Goal: Task Accomplishment & Management: Use online tool/utility

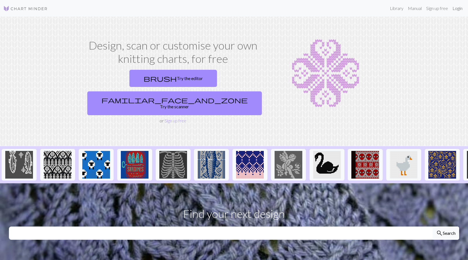
click at [453, 7] on link "Login" at bounding box center [457, 8] width 14 height 11
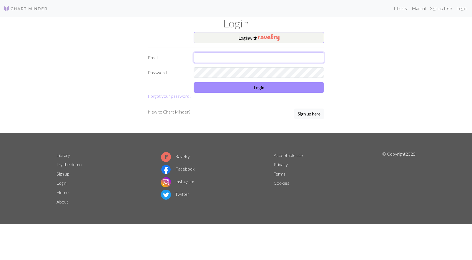
click at [216, 55] on input "text" at bounding box center [259, 57] width 131 height 11
type input "A"
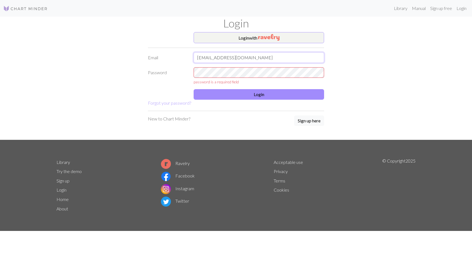
type input "[EMAIL_ADDRESS][DOMAIN_NAME]"
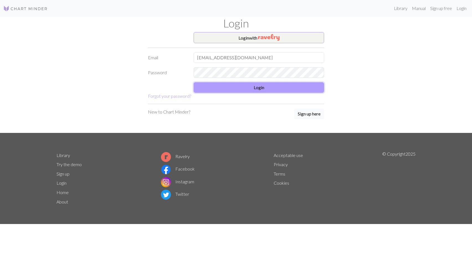
click at [252, 87] on button "Login" at bounding box center [259, 87] width 131 height 11
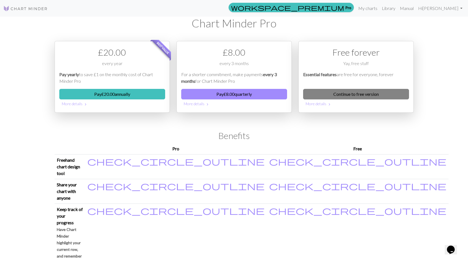
click at [369, 94] on link "Continue to free version" at bounding box center [356, 94] width 106 height 11
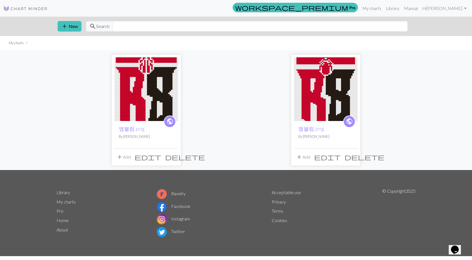
click at [15, 6] on img at bounding box center [25, 8] width 44 height 7
click at [71, 27] on button "add New" at bounding box center [70, 26] width 24 height 11
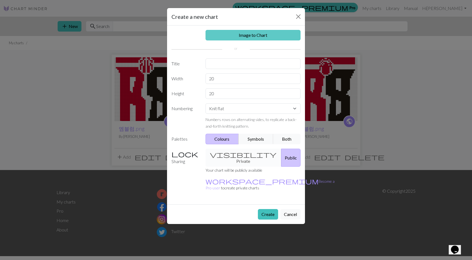
click at [251, 36] on link "Image to Chart" at bounding box center [253, 35] width 95 height 11
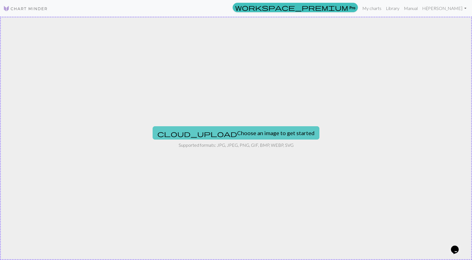
click at [226, 134] on button "cloud_upload Choose an image to get started" at bounding box center [236, 132] width 167 height 13
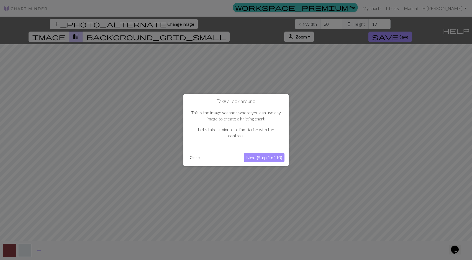
click at [260, 157] on button "Next (Step 1 of 10)" at bounding box center [264, 157] width 40 height 9
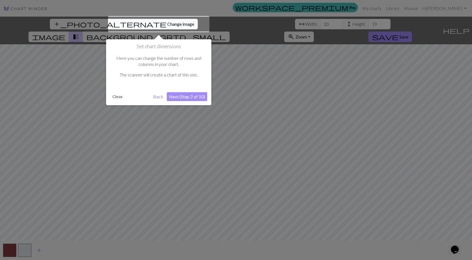
click at [260, 157] on div at bounding box center [236, 130] width 472 height 260
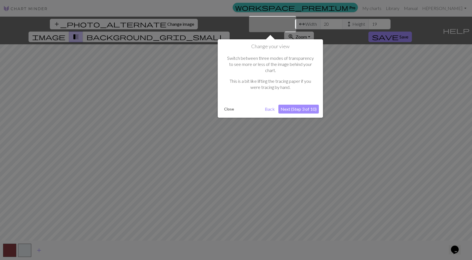
click at [260, 157] on div at bounding box center [236, 130] width 472 height 260
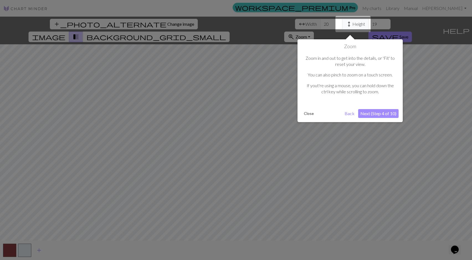
click at [260, 157] on div at bounding box center [236, 130] width 472 height 260
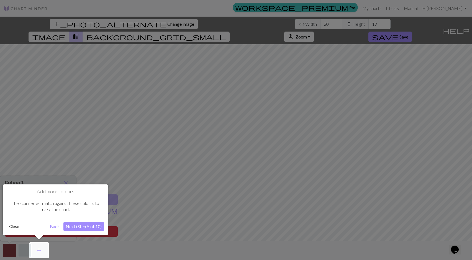
click at [260, 157] on div at bounding box center [236, 130] width 472 height 260
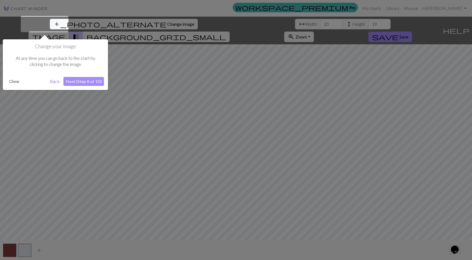
click at [260, 157] on div at bounding box center [236, 130] width 472 height 260
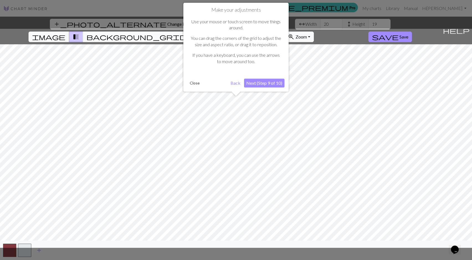
click at [260, 157] on div at bounding box center [236, 138] width 478 height 219
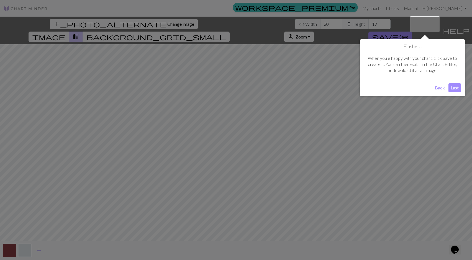
click at [260, 157] on div at bounding box center [236, 130] width 472 height 260
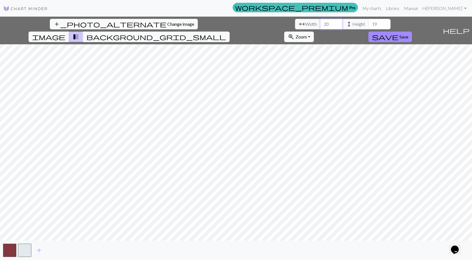
drag, startPoint x: 144, startPoint y: 24, endPoint x: 125, endPoint y: 24, distance: 18.8
click at [295, 24] on div "arrow_range Width 20 height Height 19" at bounding box center [343, 24] width 96 height 11
type input "30"
drag, startPoint x: 153, startPoint y: 24, endPoint x: 106, endPoint y: 24, distance: 46.6
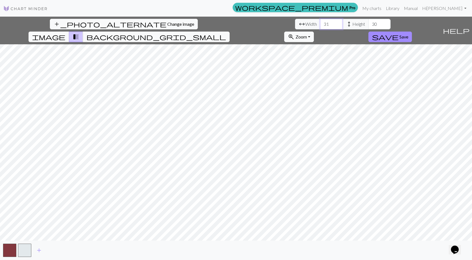
click at [320, 24] on input "31" at bounding box center [331, 24] width 22 height 11
drag, startPoint x: 146, startPoint y: 23, endPoint x: 74, endPoint y: 19, distance: 72.8
click at [74, 19] on div "add_photo_alternate Change image arrow_range Width 31 height Height 30 image tr…" at bounding box center [220, 31] width 441 height 28
type input "50"
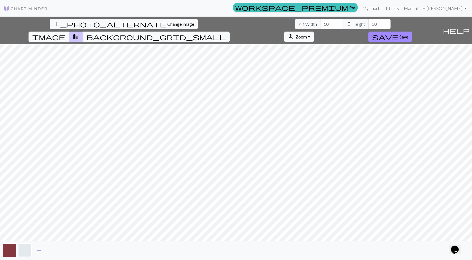
click at [39, 253] on span "add" at bounding box center [39, 251] width 7 height 8
click at [39, 252] on button "button" at bounding box center [39, 250] width 13 height 13
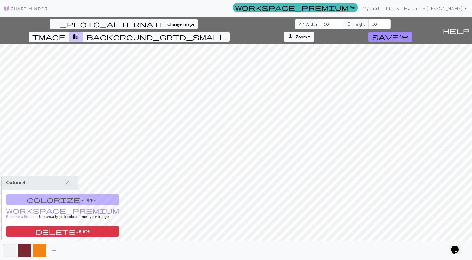
click at [56, 252] on span "add" at bounding box center [54, 251] width 7 height 8
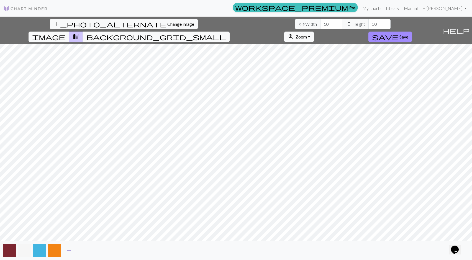
click at [67, 251] on span "add" at bounding box center [69, 251] width 7 height 8
click at [72, 250] on button "button" at bounding box center [69, 250] width 13 height 13
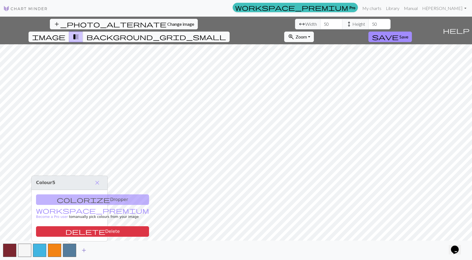
click at [85, 252] on span "add" at bounding box center [84, 251] width 7 height 8
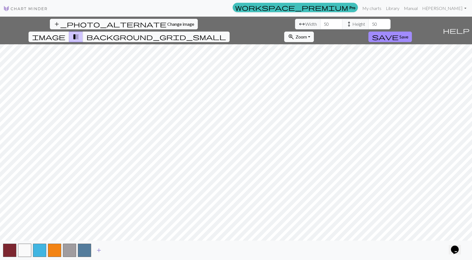
click at [102, 250] on span "add" at bounding box center [99, 251] width 7 height 8
click at [115, 252] on span "add" at bounding box center [114, 251] width 7 height 8
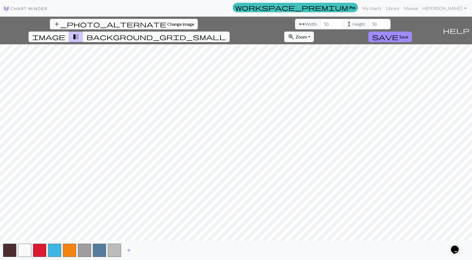
click at [122, 251] on button "add" at bounding box center [129, 250] width 14 height 11
click at [139, 251] on button "add" at bounding box center [144, 250] width 14 height 11
click at [150, 251] on button "button" at bounding box center [144, 250] width 13 height 13
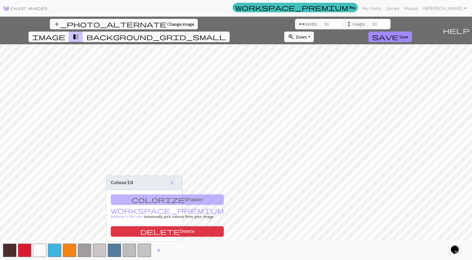
click at [156, 251] on span "add" at bounding box center [158, 251] width 7 height 8
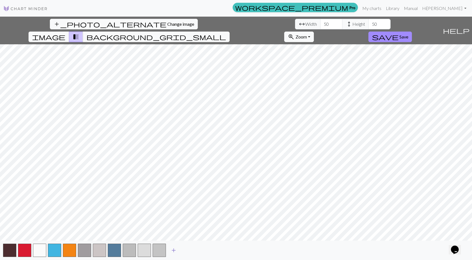
click at [172, 251] on span "add" at bounding box center [173, 251] width 7 height 8
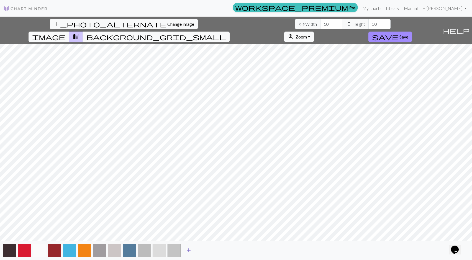
click at [190, 251] on span "add" at bounding box center [188, 251] width 7 height 8
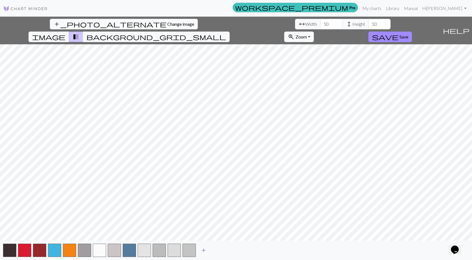
click at [208, 250] on button "add" at bounding box center [204, 250] width 14 height 11
click at [204, 251] on button "button" at bounding box center [204, 250] width 13 height 13
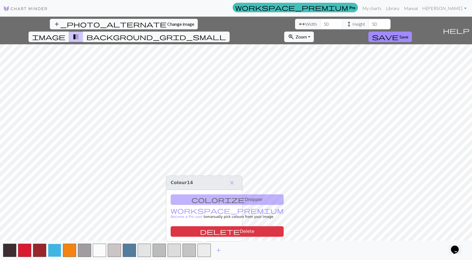
click at [59, 253] on button "button" at bounding box center [54, 250] width 13 height 13
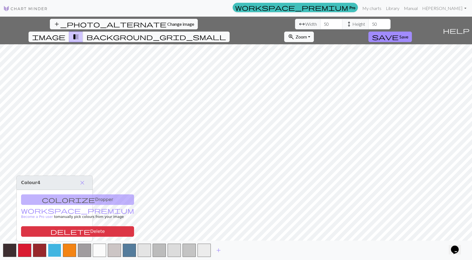
click at [59, 249] on button "button" at bounding box center [54, 250] width 13 height 13
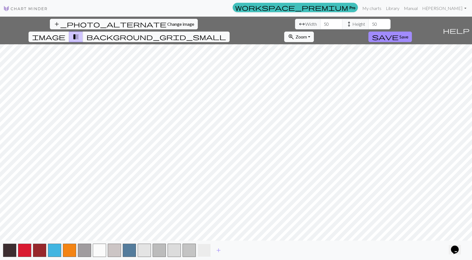
click at [204, 251] on button "button" at bounding box center [204, 250] width 13 height 13
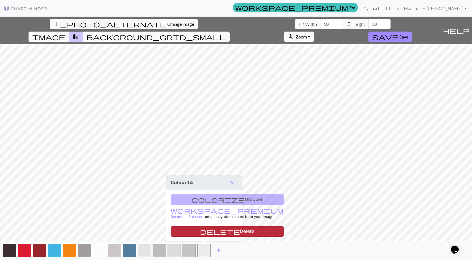
click at [211, 229] on button "delete Delete" at bounding box center [227, 231] width 113 height 11
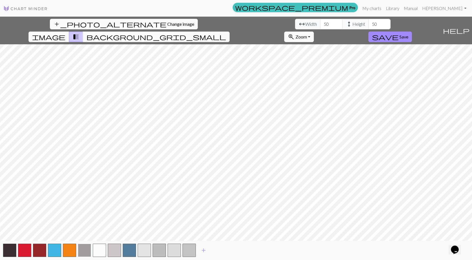
click at [90, 251] on button "button" at bounding box center [84, 250] width 13 height 13
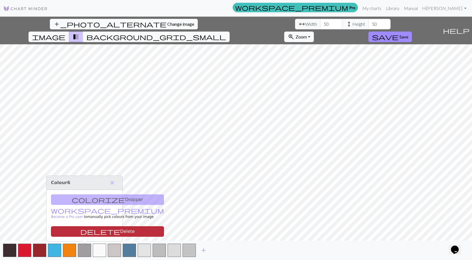
click at [96, 234] on button "delete Delete" at bounding box center [107, 231] width 113 height 11
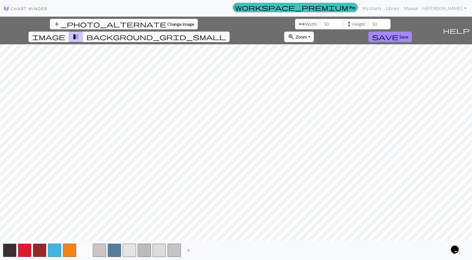
click at [80, 249] on button "button" at bounding box center [84, 250] width 13 height 13
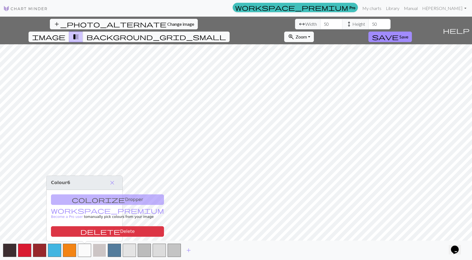
click at [98, 253] on button "button" at bounding box center [99, 250] width 13 height 13
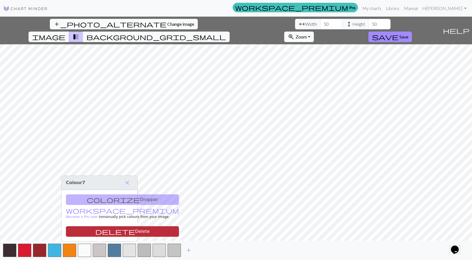
click at [105, 233] on button "delete Delete" at bounding box center [122, 231] width 113 height 11
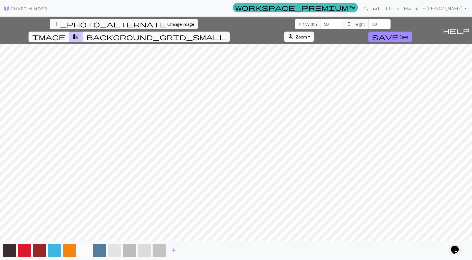
click at [100, 252] on button "button" at bounding box center [99, 250] width 13 height 13
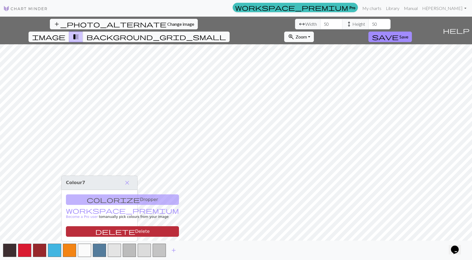
click at [105, 233] on button "delete Delete" at bounding box center [122, 231] width 113 height 11
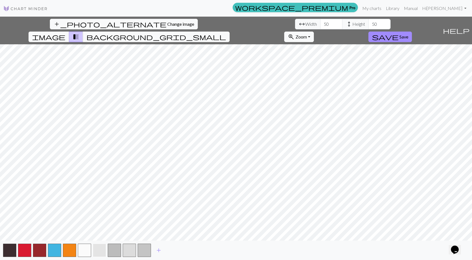
click at [104, 249] on button "button" at bounding box center [99, 250] width 13 height 13
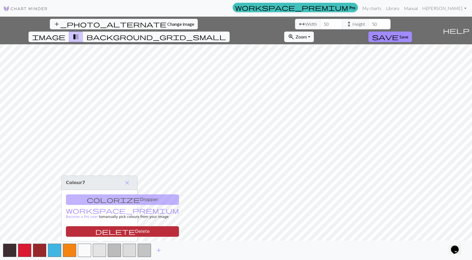
click at [108, 232] on button "delete Delete" at bounding box center [122, 231] width 113 height 11
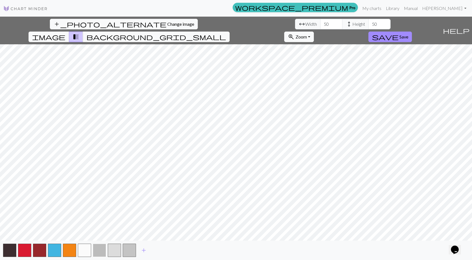
click at [99, 249] on button "button" at bounding box center [99, 250] width 13 height 13
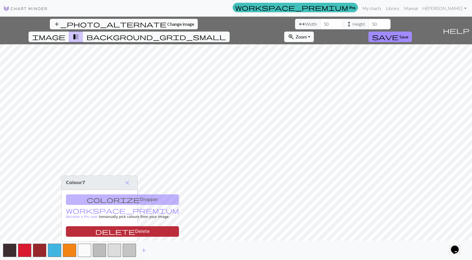
click at [103, 233] on button "delete Delete" at bounding box center [122, 231] width 113 height 11
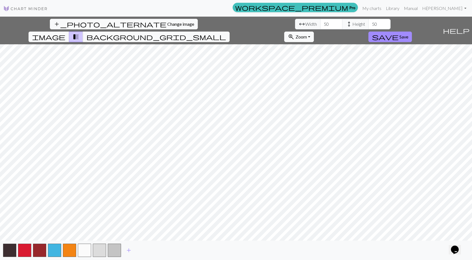
click at [108, 251] on div "add" at bounding box center [236, 250] width 472 height 19
click at [101, 248] on button "button" at bounding box center [99, 250] width 13 height 13
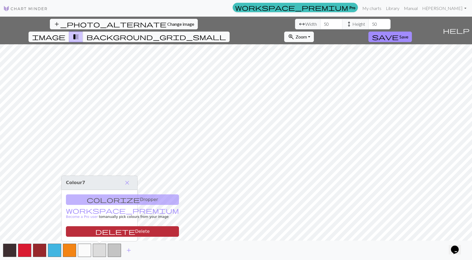
click at [104, 229] on button "delete Delete" at bounding box center [122, 231] width 113 height 11
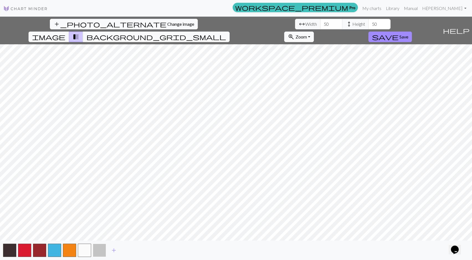
click at [102, 246] on button "button" at bounding box center [99, 250] width 13 height 13
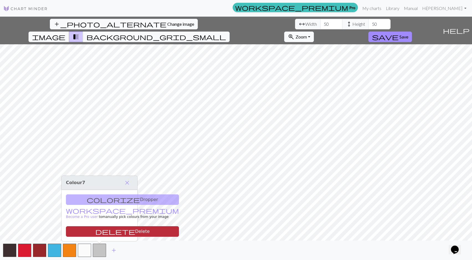
click at [95, 231] on span "delete" at bounding box center [115, 232] width 40 height 8
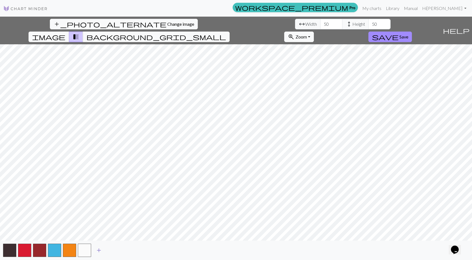
click at [101, 250] on span "add" at bounding box center [99, 251] width 7 height 8
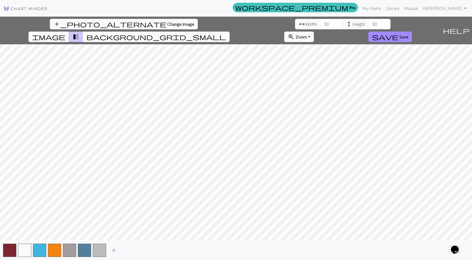
click at [101, 250] on button "button" at bounding box center [99, 250] width 13 height 13
click at [115, 251] on span "add" at bounding box center [114, 251] width 7 height 8
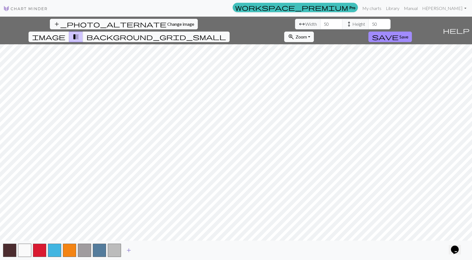
click at [128, 251] on span "add" at bounding box center [129, 251] width 7 height 8
click at [150, 250] on button "add" at bounding box center [144, 250] width 14 height 11
click at [165, 250] on button "add" at bounding box center [159, 250] width 14 height 11
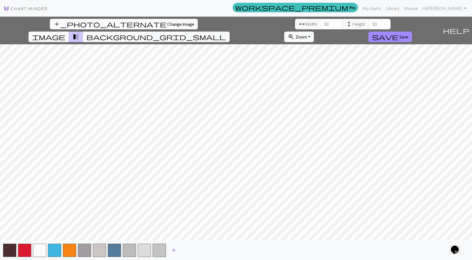
click at [176, 251] on span "add" at bounding box center [173, 251] width 7 height 8
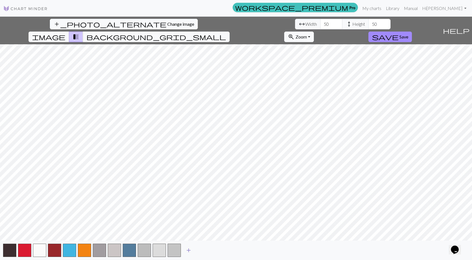
click at [190, 250] on span "add" at bounding box center [188, 251] width 7 height 8
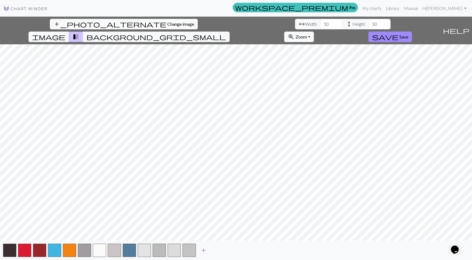
click at [203, 249] on span "add" at bounding box center [203, 251] width 7 height 8
click at [57, 249] on button "button" at bounding box center [54, 250] width 13 height 13
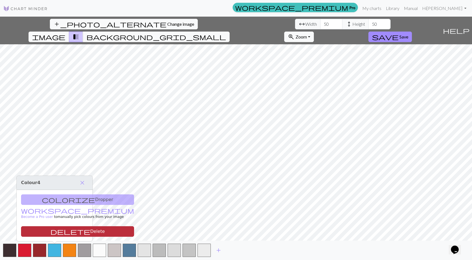
click at [51, 228] on span "delete" at bounding box center [70, 232] width 40 height 8
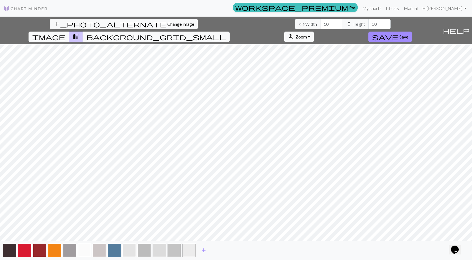
click at [42, 251] on button "button" at bounding box center [39, 250] width 13 height 13
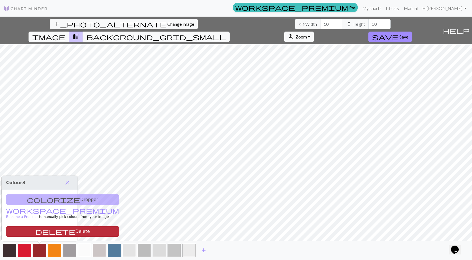
click at [41, 233] on button "delete Delete" at bounding box center [62, 231] width 113 height 11
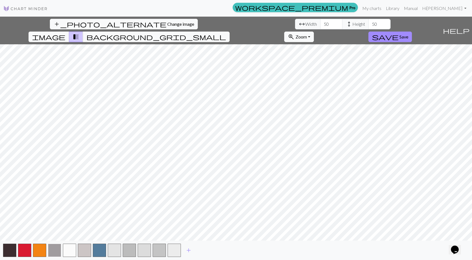
click at [57, 253] on button "button" at bounding box center [54, 250] width 13 height 13
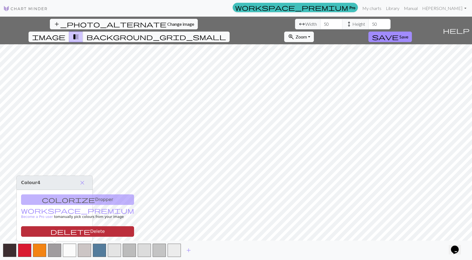
click at [60, 236] on button "delete Delete" at bounding box center [77, 231] width 113 height 11
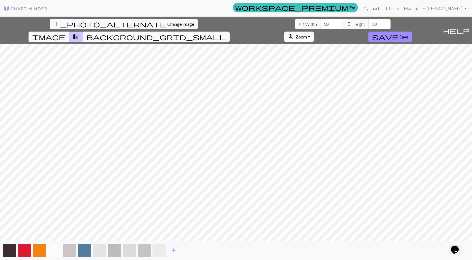
click at [57, 247] on button "button" at bounding box center [54, 250] width 13 height 13
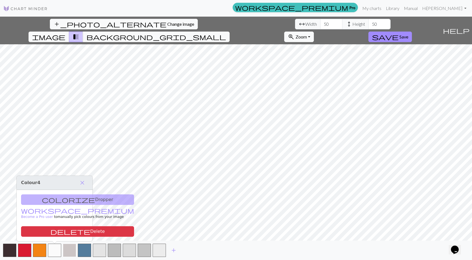
click at [74, 249] on button "button" at bounding box center [69, 250] width 13 height 13
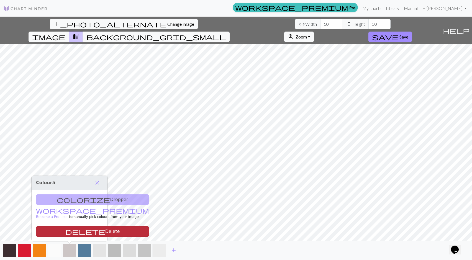
click at [71, 234] on button "delete Delete" at bounding box center [92, 231] width 113 height 11
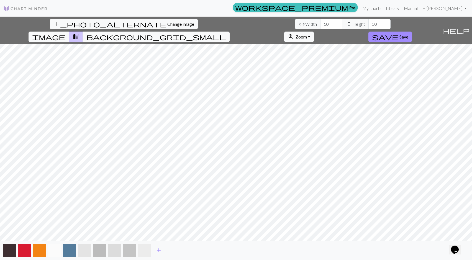
click at [76, 250] on button "button" at bounding box center [69, 250] width 13 height 13
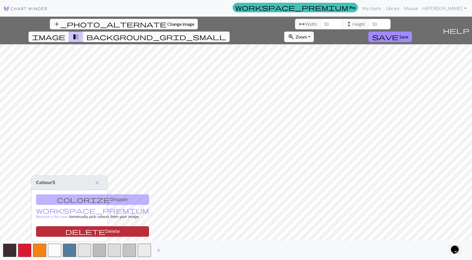
click at [79, 230] on button "delete Delete" at bounding box center [92, 231] width 113 height 11
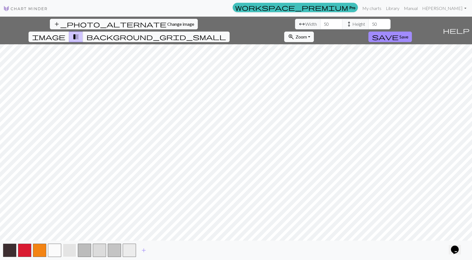
click at [70, 249] on button "button" at bounding box center [69, 250] width 13 height 13
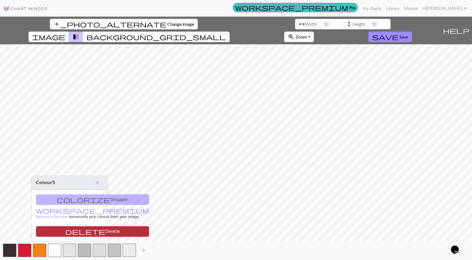
click at [72, 236] on button "delete Delete" at bounding box center [92, 231] width 113 height 11
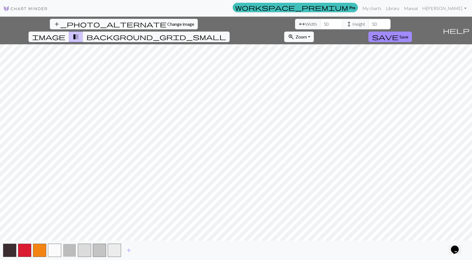
click at [75, 247] on button "button" at bounding box center [69, 250] width 13 height 13
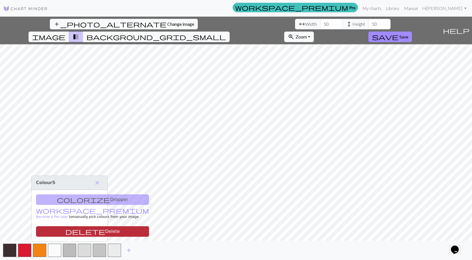
click at [78, 231] on button "delete Delete" at bounding box center [92, 231] width 113 height 11
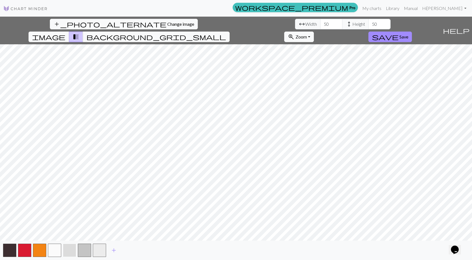
click at [73, 252] on button "button" at bounding box center [69, 250] width 13 height 13
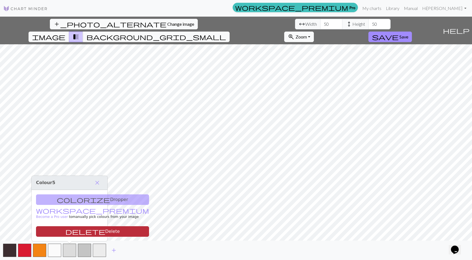
click at [71, 233] on button "delete Delete" at bounding box center [92, 231] width 113 height 11
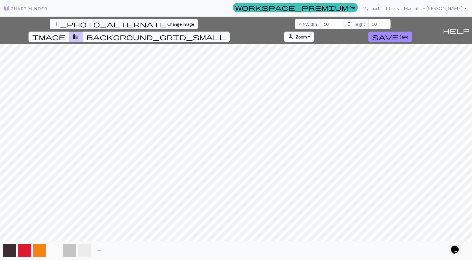
click at [69, 249] on button "button" at bounding box center [69, 250] width 13 height 13
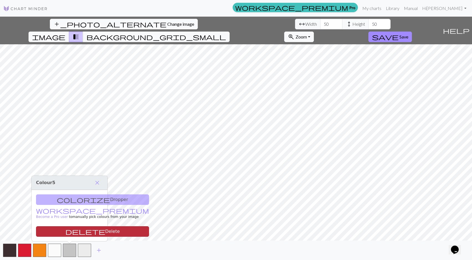
click at [71, 227] on button "delete Delete" at bounding box center [92, 231] width 113 height 11
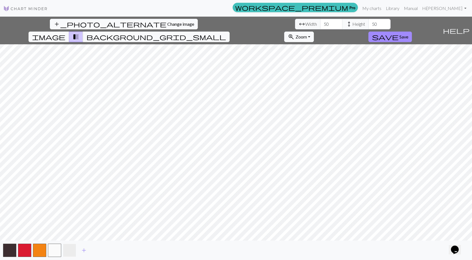
click at [63, 252] on button "button" at bounding box center [69, 250] width 13 height 13
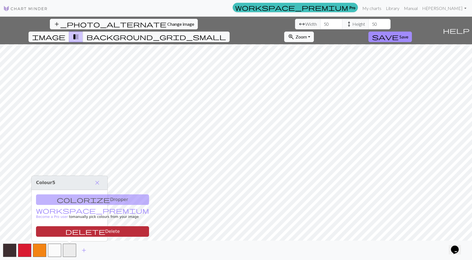
click at [63, 226] on button "delete Delete" at bounding box center [92, 231] width 113 height 11
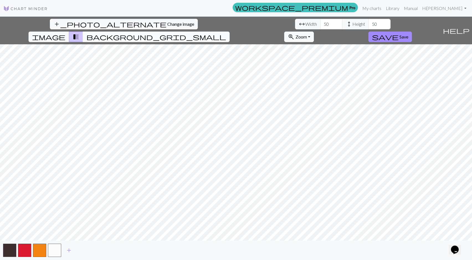
click at [230, 32] on button "background_grid_small" at bounding box center [156, 37] width 147 height 11
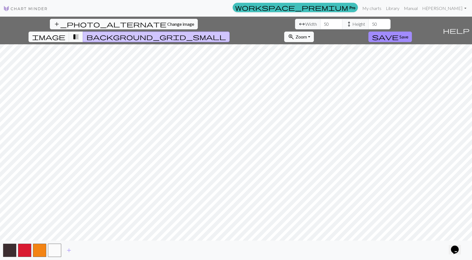
click at [230, 32] on button "background_grid_small" at bounding box center [156, 37] width 147 height 11
click at [65, 33] on span "image" at bounding box center [48, 37] width 33 height 8
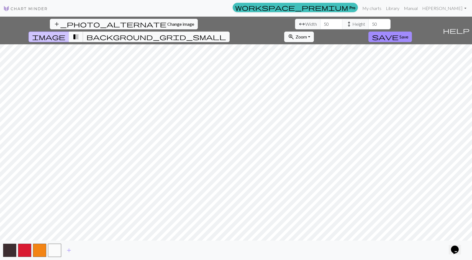
click at [79, 33] on span "transition_fade" at bounding box center [76, 37] width 7 height 8
click at [230, 32] on button "background_grid_small" at bounding box center [156, 37] width 147 height 11
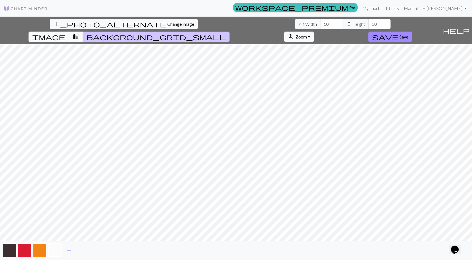
click at [83, 32] on button "transition_fade" at bounding box center [76, 37] width 14 height 11
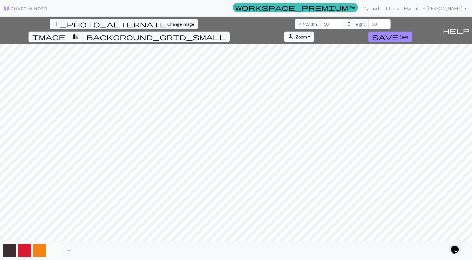
click at [83, 32] on button "transition_fade" at bounding box center [76, 37] width 14 height 11
click at [65, 33] on span "image" at bounding box center [48, 37] width 33 height 8
click at [226, 33] on span "background_grid_small" at bounding box center [156, 37] width 140 height 8
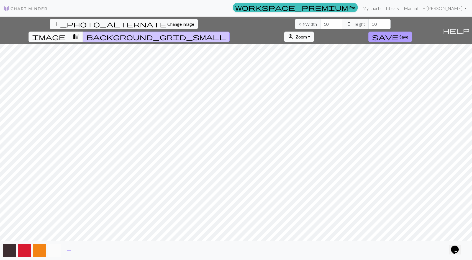
click at [399, 33] on span "save" at bounding box center [385, 37] width 27 height 8
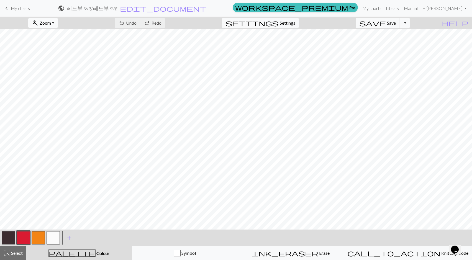
click at [58, 21] on button "zoom_in Zoom Zoom" at bounding box center [43, 23] width 30 height 11
click at [54, 77] on button "100%" at bounding box center [51, 75] width 44 height 9
click at [47, 239] on button "button" at bounding box center [53, 237] width 13 height 13
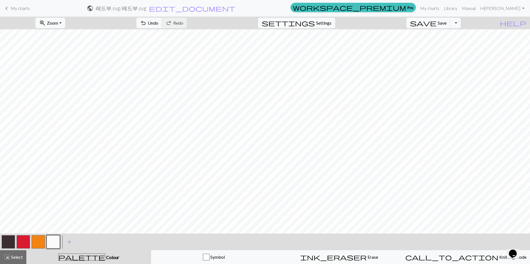
click at [22, 242] on button "button" at bounding box center [23, 242] width 13 height 13
click at [5, 239] on button "button" at bounding box center [8, 242] width 13 height 13
click at [52, 240] on button "button" at bounding box center [53, 242] width 13 height 13
click at [6, 242] on button "button" at bounding box center [8, 242] width 13 height 13
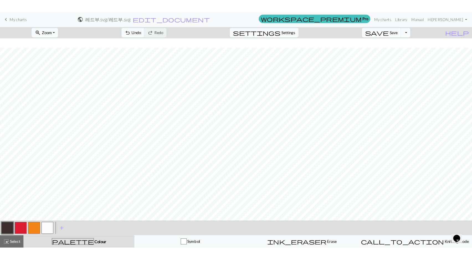
scroll to position [102, 0]
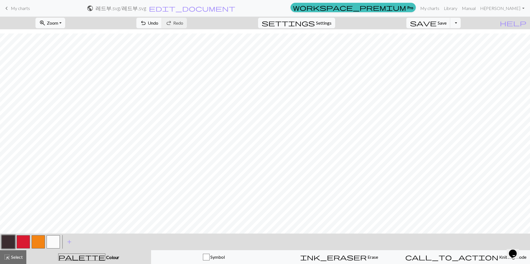
click at [49, 241] on button "button" at bounding box center [53, 242] width 13 height 13
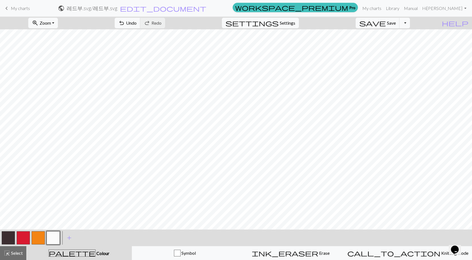
click at [9, 233] on button "button" at bounding box center [8, 237] width 13 height 13
click at [56, 239] on button "button" at bounding box center [53, 237] width 13 height 13
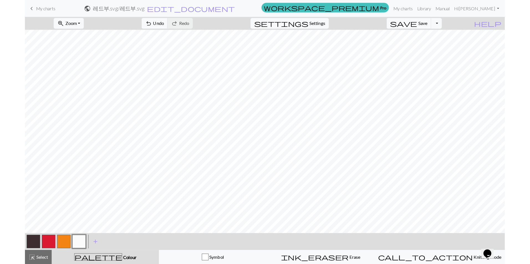
scroll to position [106, 0]
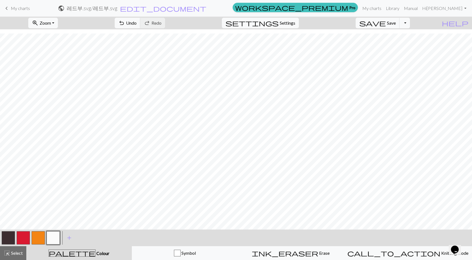
click at [4, 238] on button "button" at bounding box center [8, 237] width 13 height 13
click at [49, 236] on button "button" at bounding box center [53, 237] width 13 height 13
click at [21, 237] on button "button" at bounding box center [23, 237] width 13 height 13
click at [51, 236] on button "button" at bounding box center [53, 237] width 13 height 13
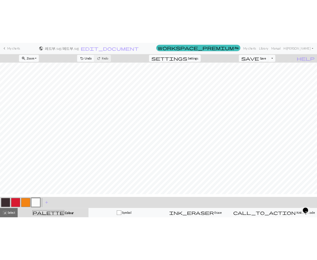
scroll to position [98, 0]
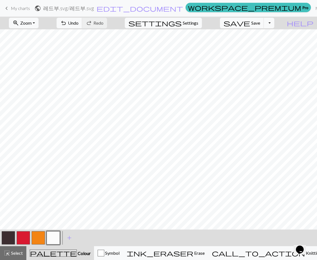
click at [5, 234] on button "button" at bounding box center [8, 237] width 13 height 13
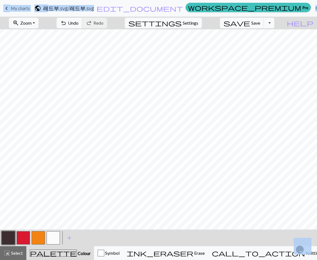
click at [51, 238] on button "button" at bounding box center [53, 237] width 13 height 13
click at [11, 238] on button "button" at bounding box center [8, 237] width 13 height 13
